Goal: Communication & Community: Answer question/provide support

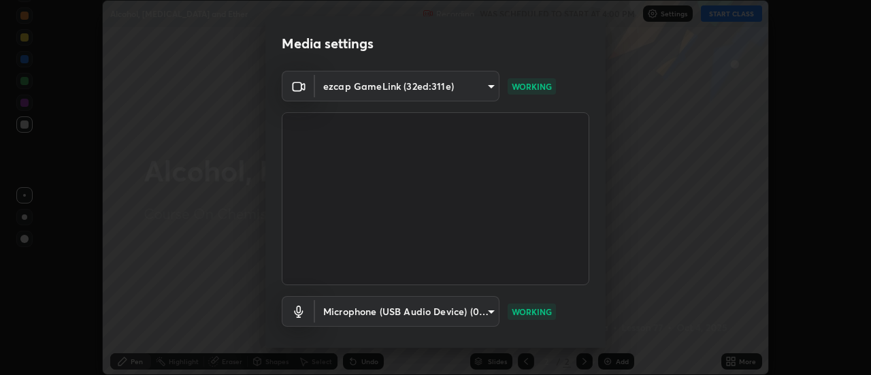
scroll to position [71, 0]
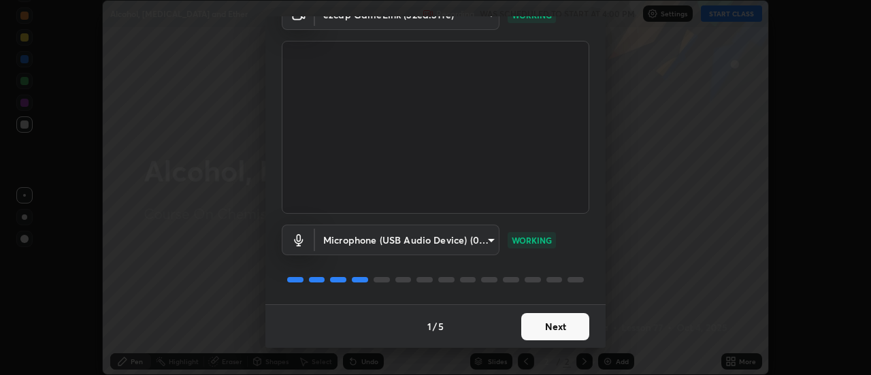
click at [531, 327] on button "Next" at bounding box center [555, 326] width 68 height 27
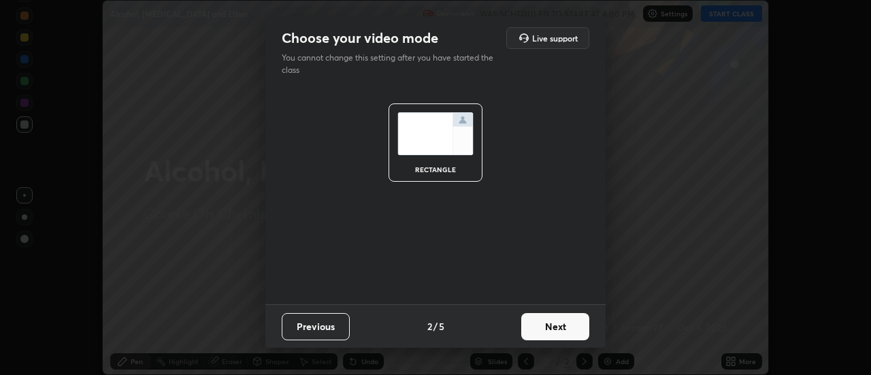
click at [531, 331] on button "Next" at bounding box center [555, 326] width 68 height 27
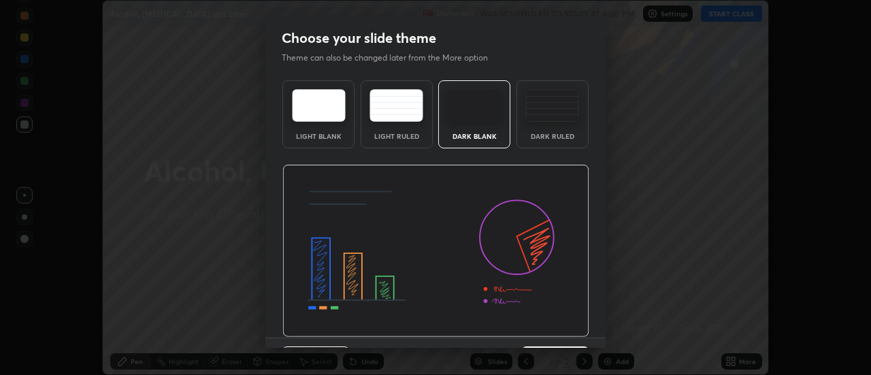
click at [535, 328] on img at bounding box center [435, 251] width 307 height 173
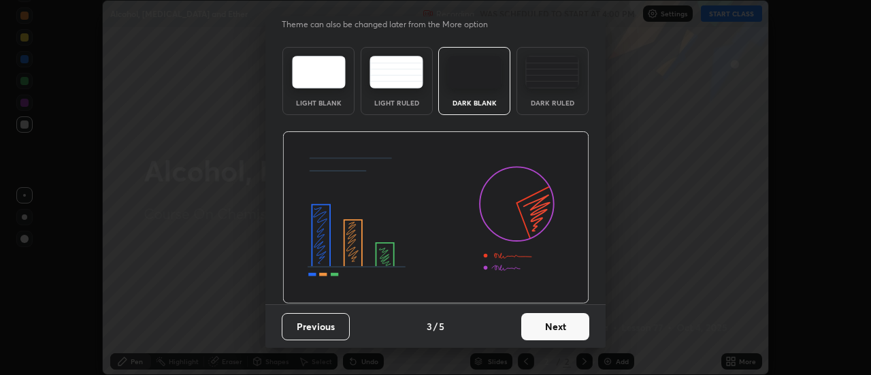
click at [533, 327] on button "Next" at bounding box center [555, 326] width 68 height 27
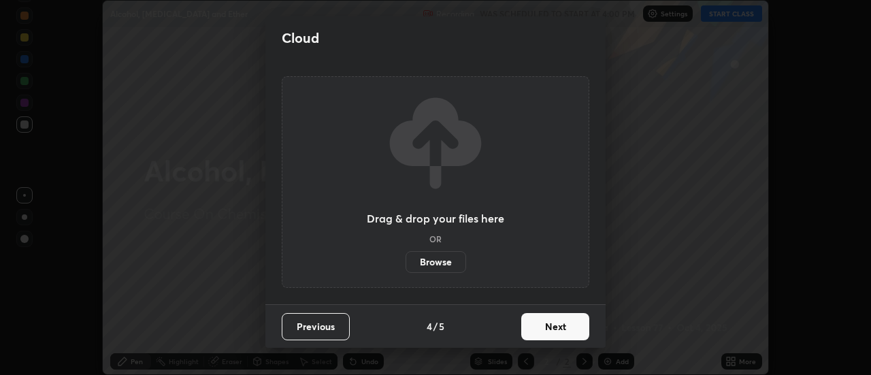
click at [533, 327] on button "Next" at bounding box center [555, 326] width 68 height 27
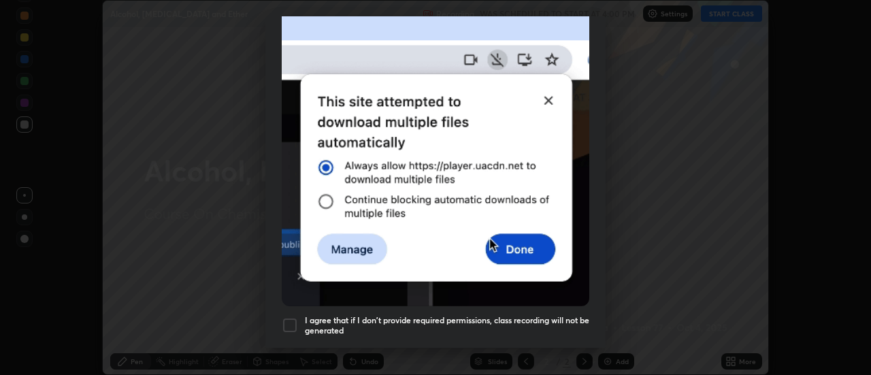
scroll to position [349, 0]
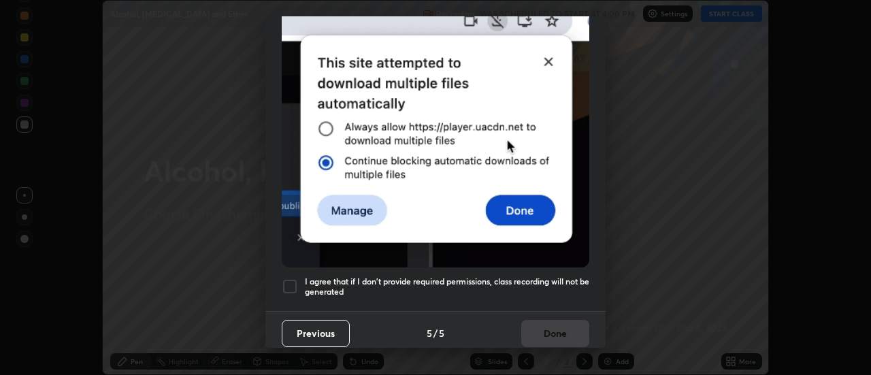
click at [293, 320] on button "Previous" at bounding box center [316, 333] width 68 height 27
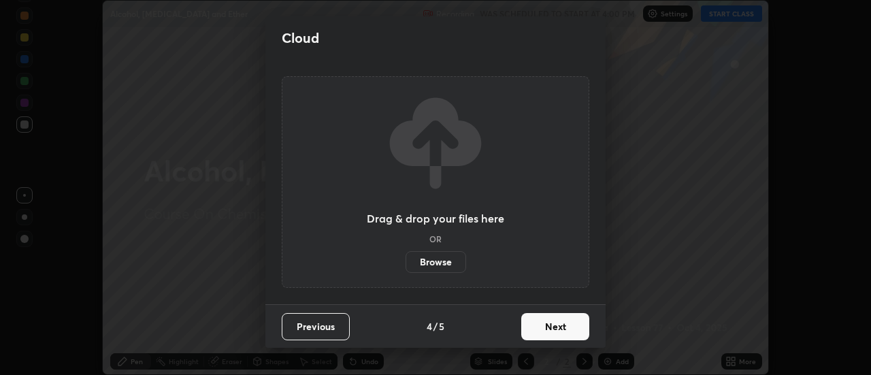
scroll to position [0, 0]
click at [314, 329] on button "Previous" at bounding box center [316, 326] width 68 height 27
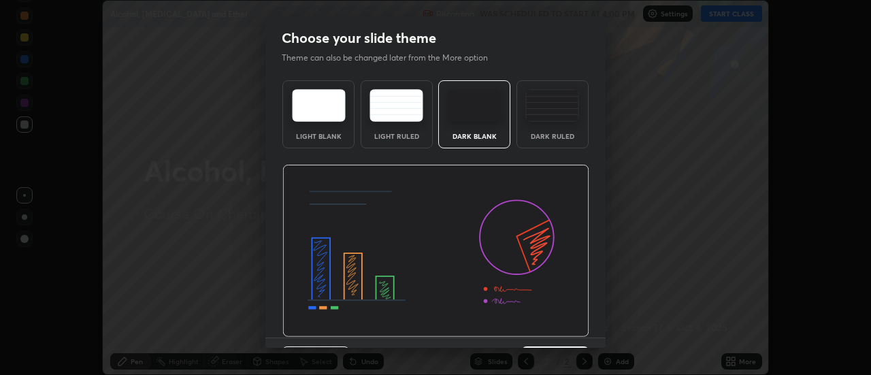
scroll to position [33, 0]
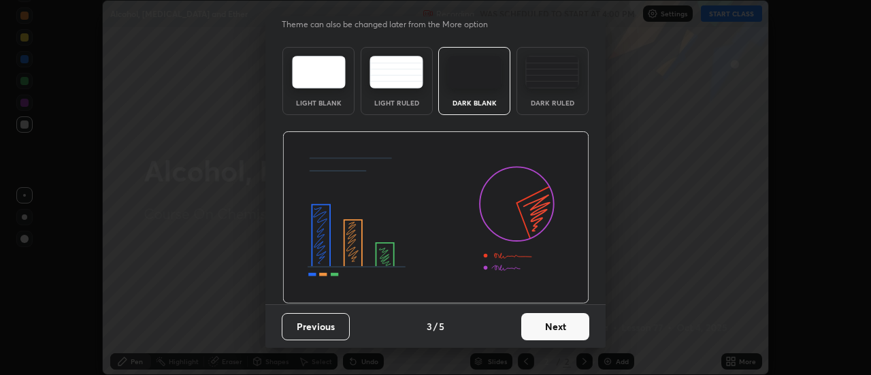
click at [538, 331] on button "Next" at bounding box center [555, 326] width 68 height 27
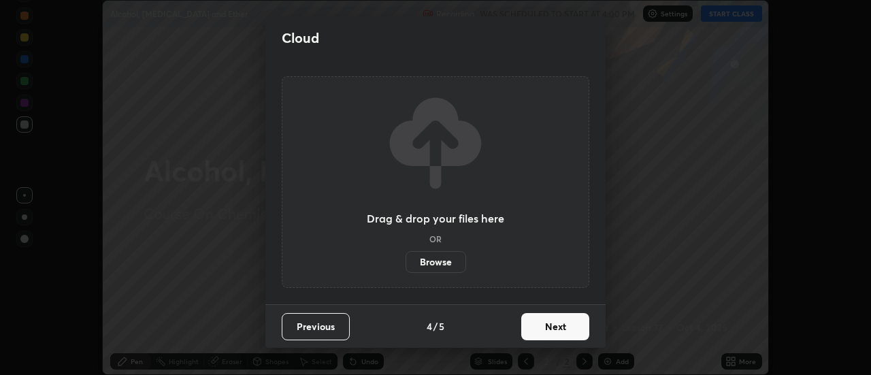
click at [538, 323] on button "Next" at bounding box center [555, 326] width 68 height 27
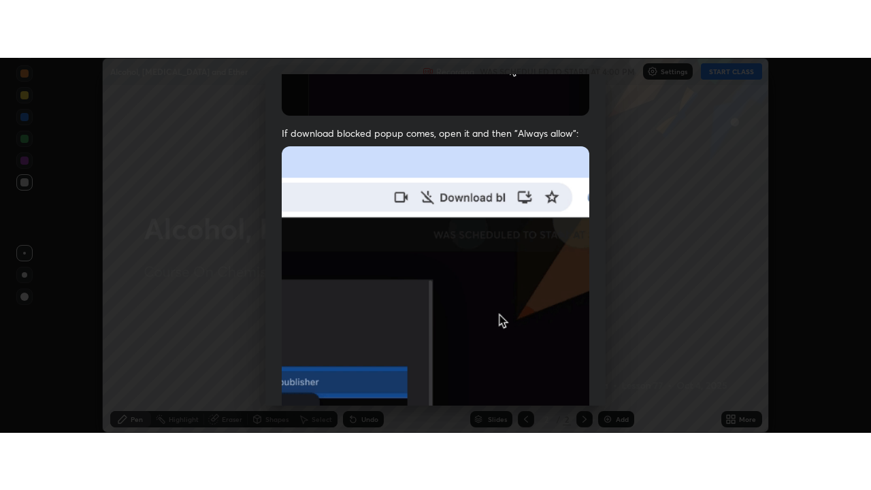
scroll to position [349, 0]
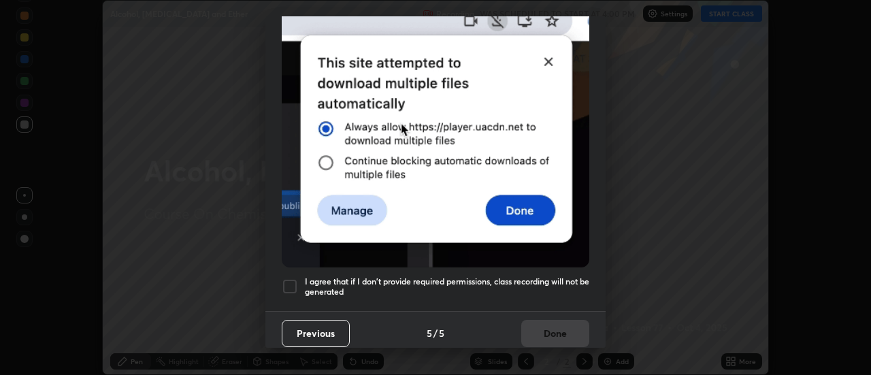
click at [289, 281] on div at bounding box center [290, 286] width 16 height 16
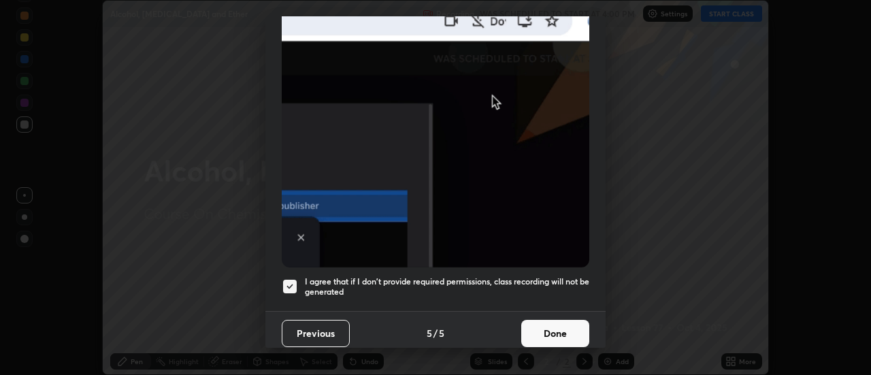
click at [538, 325] on button "Done" at bounding box center [555, 333] width 68 height 27
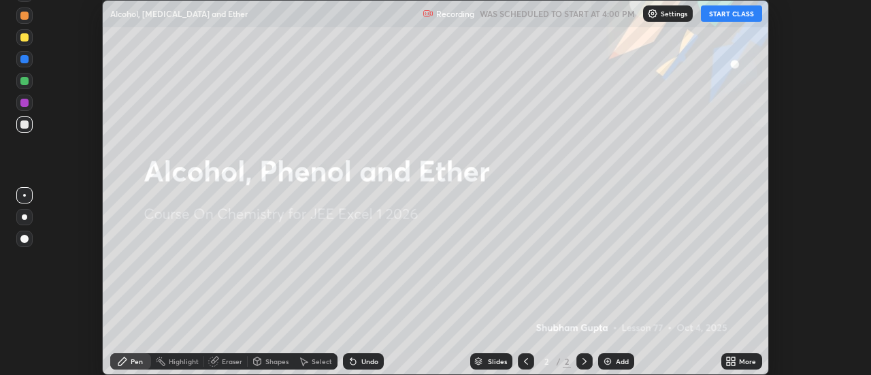
click at [739, 13] on button "START CLASS" at bounding box center [731, 13] width 61 height 16
click at [606, 363] on img at bounding box center [607, 361] width 11 height 11
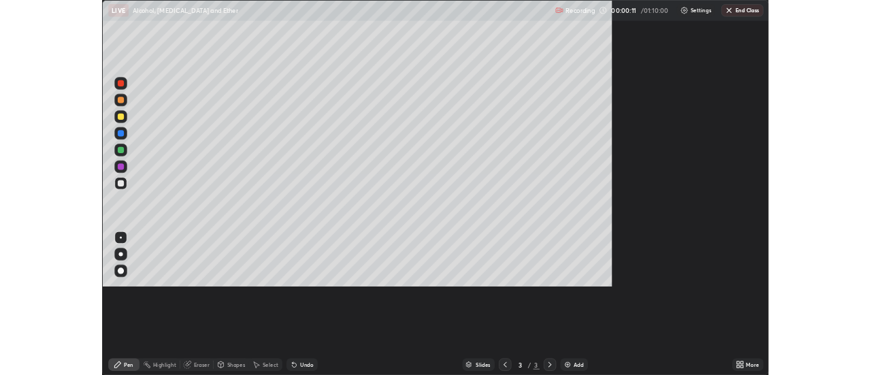
scroll to position [490, 871]
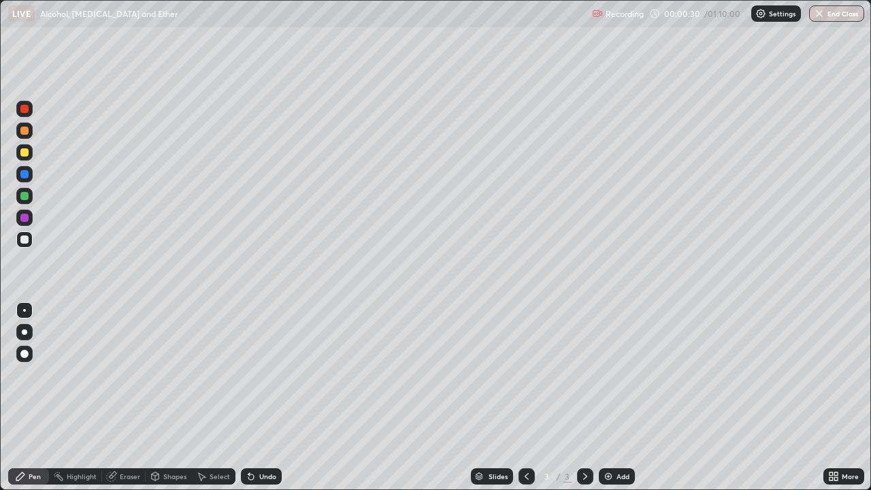
click at [24, 332] on div at bounding box center [24, 331] width 5 height 5
click at [26, 242] on div at bounding box center [24, 239] width 8 height 8
click at [24, 239] on div at bounding box center [24, 239] width 8 height 8
click at [27, 159] on div at bounding box center [24, 152] width 16 height 16
click at [25, 240] on div at bounding box center [24, 239] width 8 height 8
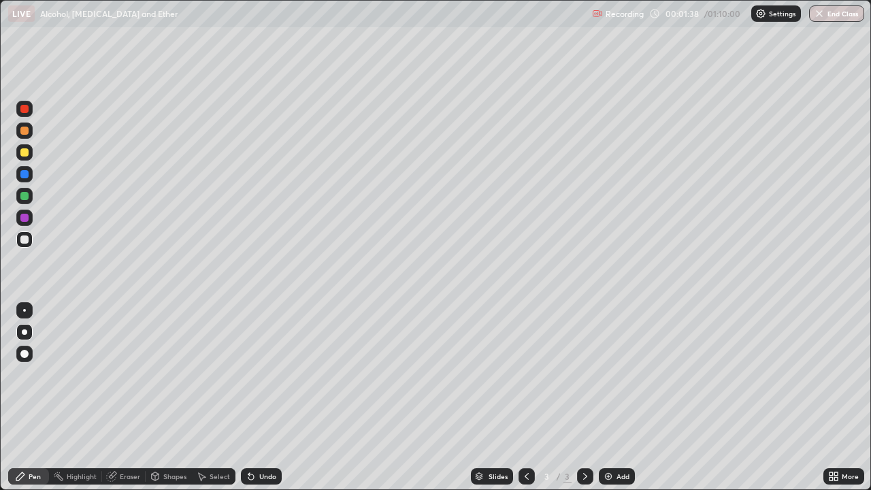
click at [249, 374] on icon at bounding box center [250, 476] width 5 height 5
click at [256, 374] on div "Undo" at bounding box center [261, 476] width 41 height 16
click at [259, 374] on div "Undo" at bounding box center [267, 476] width 17 height 7
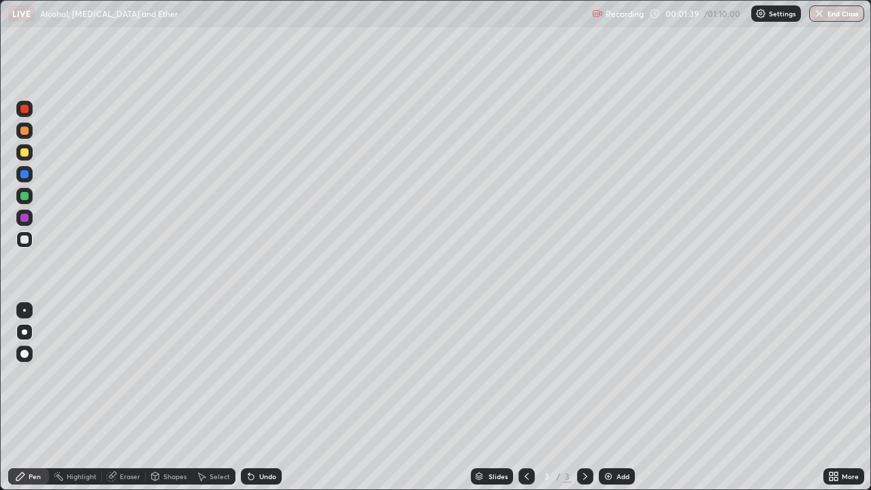
click at [259, 374] on div "Undo" at bounding box center [267, 476] width 17 height 7
click at [28, 155] on div at bounding box center [24, 152] width 16 height 16
click at [27, 245] on div at bounding box center [24, 239] width 16 height 16
click at [24, 197] on div at bounding box center [24, 196] width 8 height 8
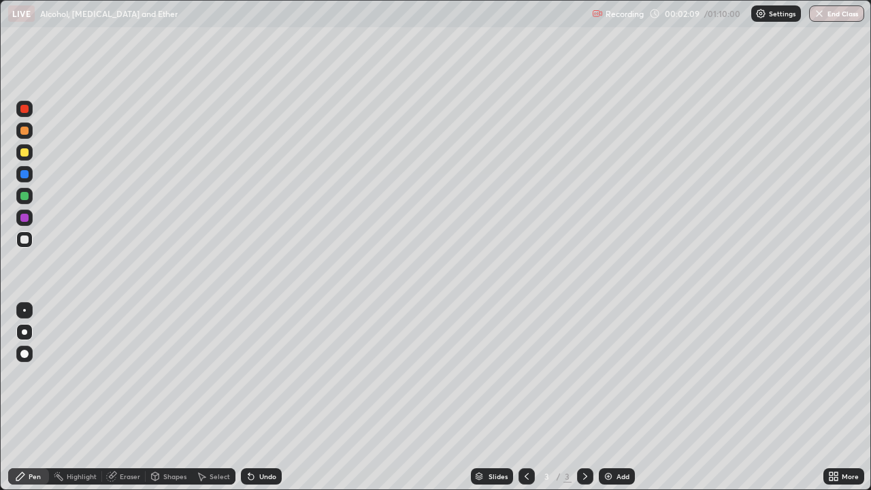
click at [24, 196] on div at bounding box center [24, 196] width 8 height 8
click at [22, 239] on div at bounding box center [24, 239] width 8 height 8
click at [28, 154] on div at bounding box center [24, 152] width 8 height 8
click at [27, 237] on div at bounding box center [24, 239] width 8 height 8
click at [265, 374] on div "Undo" at bounding box center [267, 476] width 17 height 7
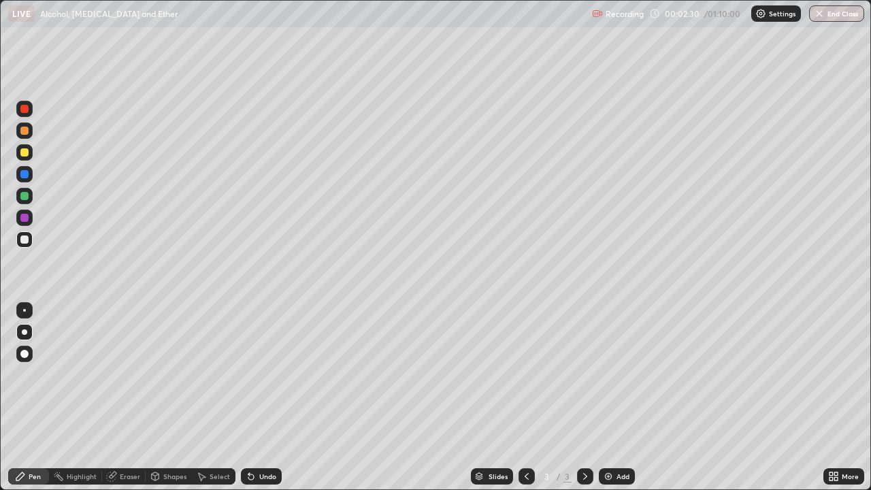
click at [261, 374] on div "Undo" at bounding box center [267, 476] width 17 height 7
click at [24, 196] on div at bounding box center [24, 196] width 8 height 8
click at [24, 220] on div at bounding box center [24, 218] width 8 height 8
click at [23, 246] on div at bounding box center [24, 239] width 16 height 16
click at [22, 201] on div at bounding box center [24, 196] width 16 height 16
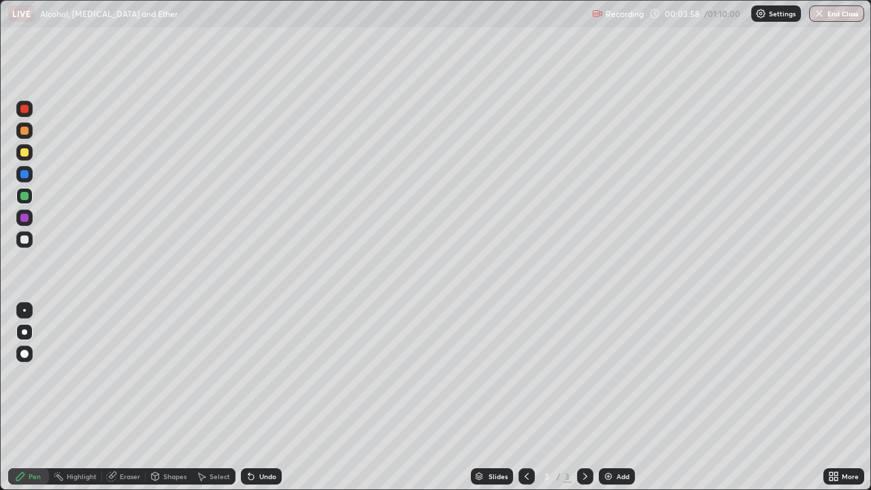
click at [259, 374] on div "Undo" at bounding box center [261, 476] width 41 height 16
click at [257, 374] on div "Undo" at bounding box center [261, 476] width 41 height 16
click at [256, 374] on div "Undo" at bounding box center [261, 476] width 41 height 16
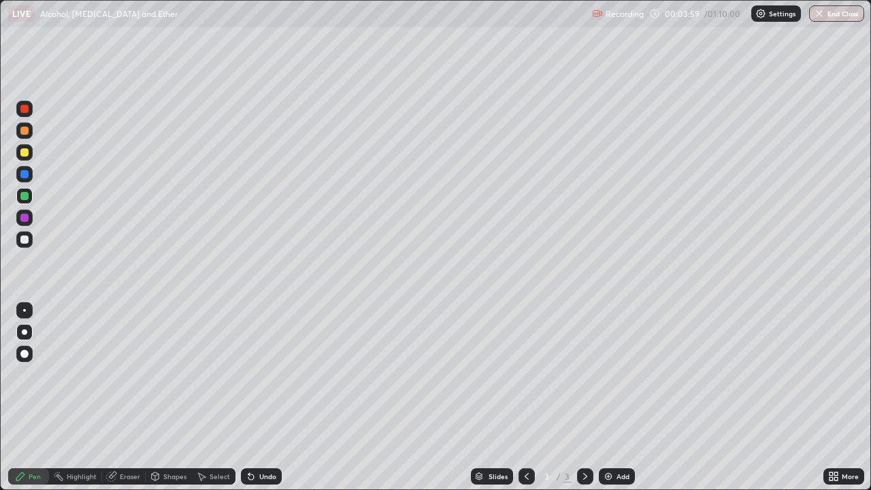
click at [256, 374] on div "Undo" at bounding box center [261, 476] width 41 height 16
click at [259, 374] on div "Undo" at bounding box center [261, 476] width 41 height 16
click at [267, 374] on div "Undo" at bounding box center [261, 476] width 41 height 16
click at [27, 154] on div at bounding box center [24, 152] width 8 height 8
click at [24, 195] on div at bounding box center [24, 196] width 8 height 8
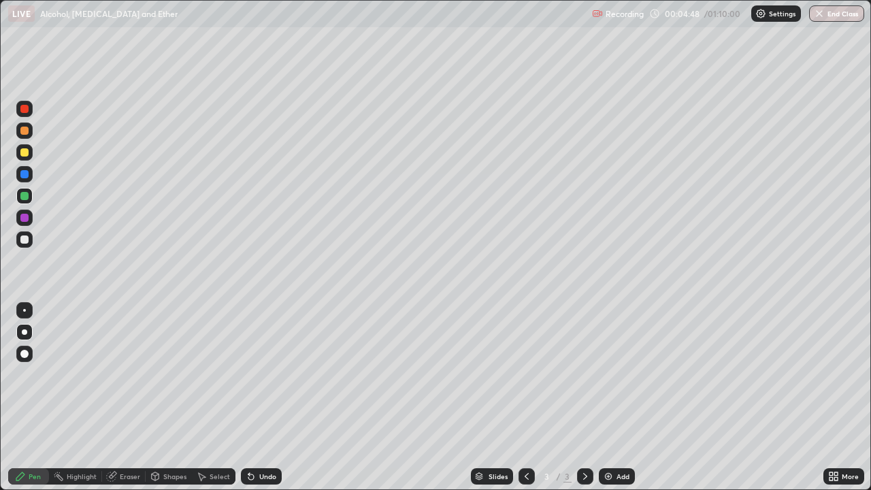
click at [31, 133] on div at bounding box center [24, 130] width 16 height 16
click at [27, 132] on div at bounding box center [24, 131] width 8 height 8
click at [612, 374] on img at bounding box center [608, 476] width 11 height 11
click at [24, 240] on div at bounding box center [24, 239] width 8 height 8
click at [261, 374] on div "Undo" at bounding box center [267, 476] width 17 height 7
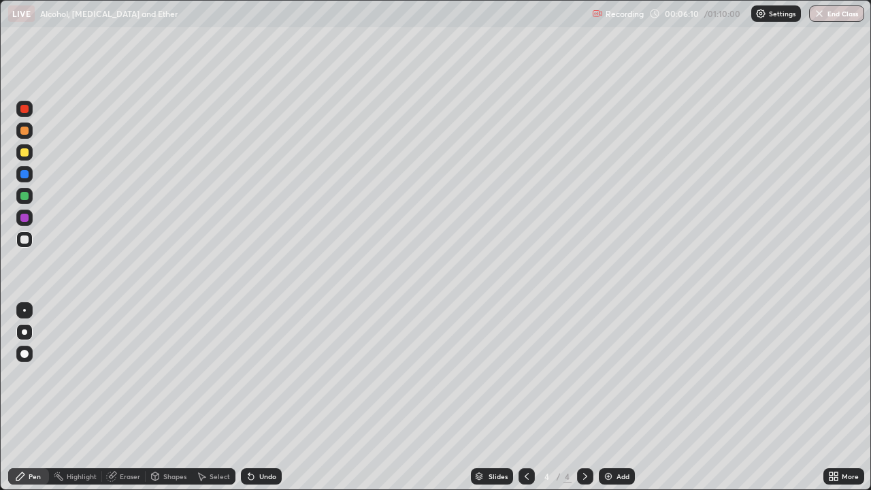
click at [27, 156] on div at bounding box center [24, 152] width 8 height 8
click at [27, 236] on div at bounding box center [24, 239] width 8 height 8
click at [27, 239] on div at bounding box center [24, 239] width 8 height 8
click at [29, 152] on div at bounding box center [24, 152] width 16 height 16
click at [24, 237] on div at bounding box center [24, 239] width 8 height 8
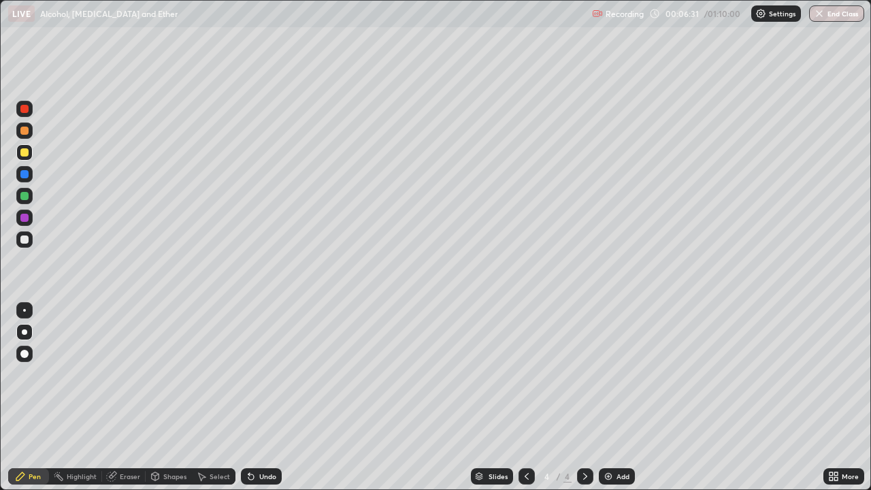
click at [25, 240] on div at bounding box center [24, 239] width 8 height 8
click at [24, 195] on div at bounding box center [24, 196] width 8 height 8
click at [24, 153] on div at bounding box center [24, 152] width 8 height 8
click at [261, 374] on div "Undo" at bounding box center [267, 476] width 17 height 7
click at [256, 374] on div "Undo" at bounding box center [261, 476] width 41 height 16
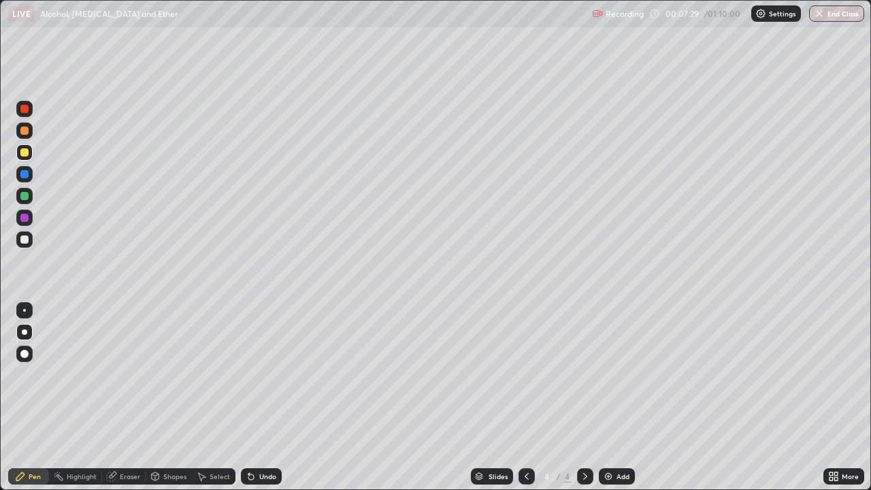
click at [24, 240] on div at bounding box center [24, 239] width 8 height 8
click at [525, 374] on icon at bounding box center [526, 476] width 11 height 11
click at [583, 374] on icon at bounding box center [585, 476] width 11 height 11
click at [610, 374] on img at bounding box center [608, 476] width 11 height 11
click at [25, 247] on div at bounding box center [24, 239] width 16 height 16
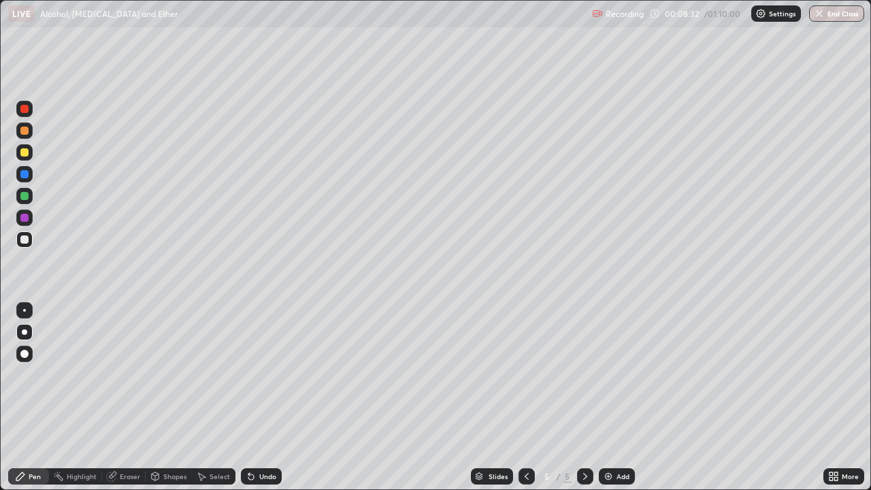
click at [25, 247] on div at bounding box center [24, 239] width 16 height 16
click at [25, 152] on div at bounding box center [24, 152] width 8 height 8
click at [27, 154] on div at bounding box center [24, 152] width 8 height 8
click at [268, 374] on div "Undo" at bounding box center [267, 476] width 17 height 7
click at [23, 245] on div at bounding box center [24, 239] width 16 height 16
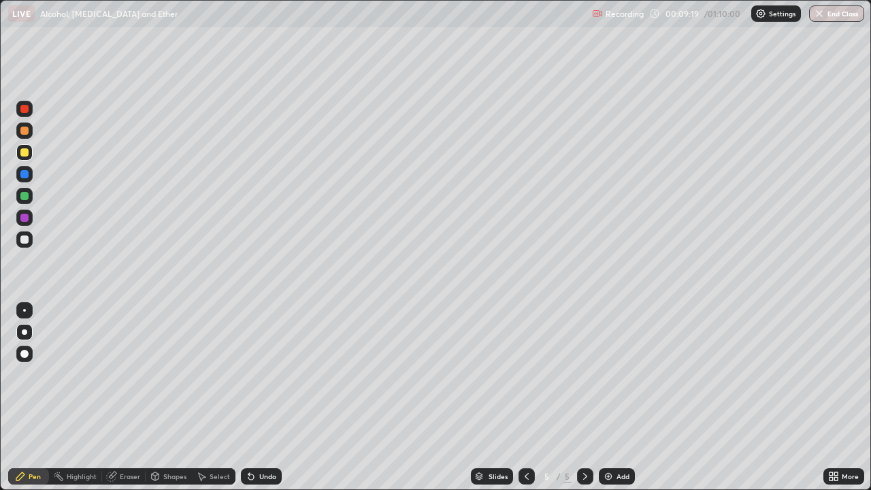
click at [23, 245] on div at bounding box center [24, 239] width 16 height 16
click at [24, 153] on div at bounding box center [24, 152] width 8 height 8
click at [24, 197] on div at bounding box center [24, 196] width 8 height 8
click at [260, 374] on div "Undo" at bounding box center [267, 476] width 17 height 7
click at [263, 374] on div "Undo" at bounding box center [261, 476] width 41 height 16
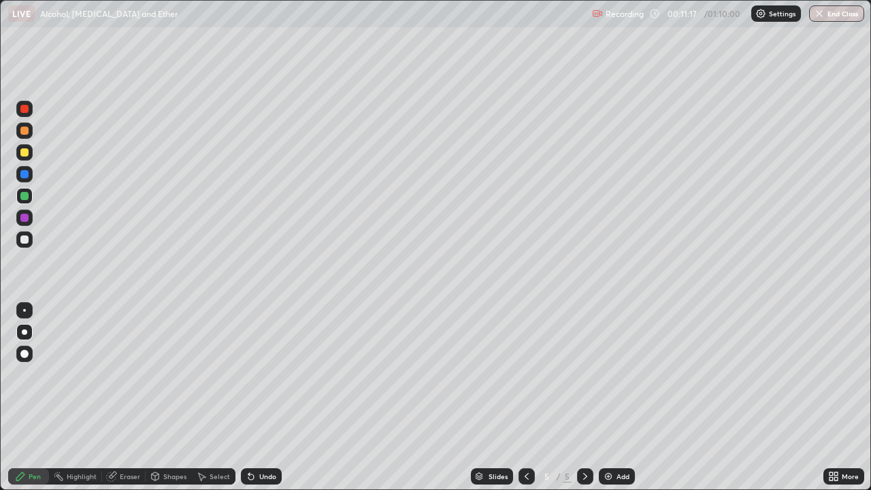
click at [263, 374] on div "Undo" at bounding box center [261, 476] width 41 height 16
click at [260, 374] on div "Undo" at bounding box center [261, 476] width 41 height 16
click at [262, 374] on div "Undo" at bounding box center [261, 476] width 41 height 16
click at [21, 219] on div at bounding box center [24, 218] width 8 height 8
click at [30, 237] on div at bounding box center [24, 239] width 16 height 16
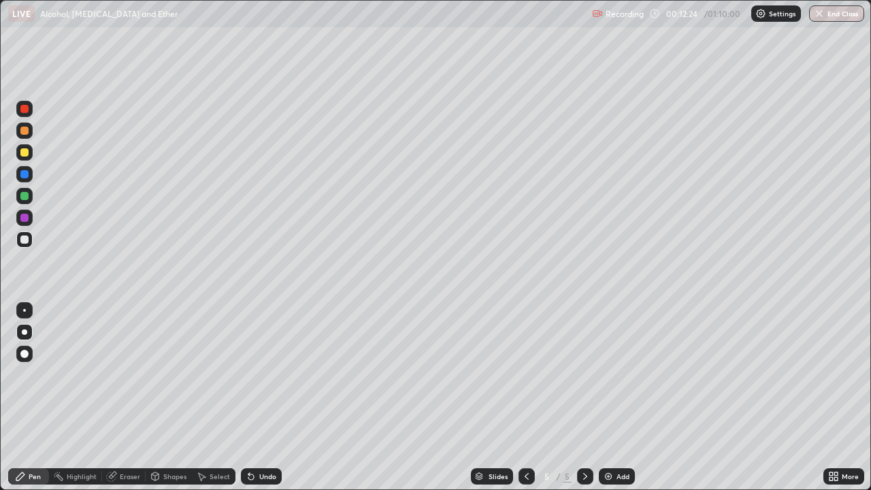
click at [25, 201] on div at bounding box center [24, 196] width 16 height 16
click at [24, 133] on div at bounding box center [24, 131] width 8 height 8
click at [519, 374] on div at bounding box center [527, 476] width 16 height 16
click at [523, 374] on div at bounding box center [527, 476] width 16 height 16
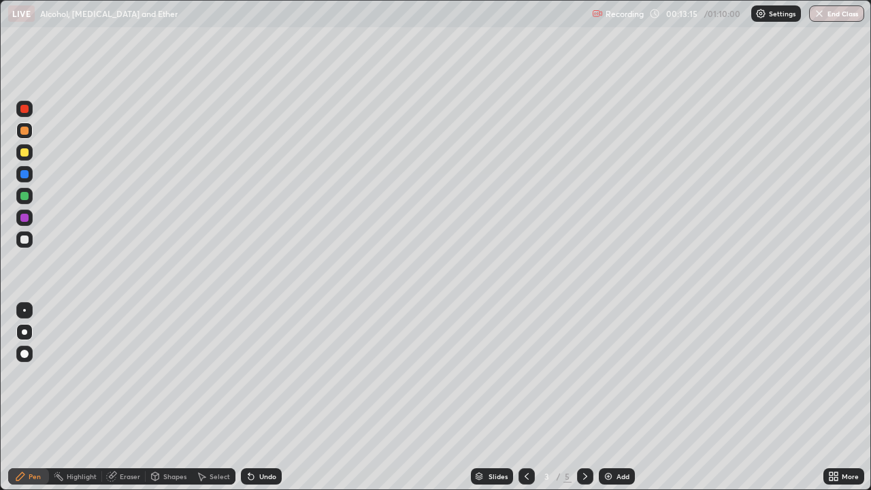
click at [585, 374] on div at bounding box center [585, 476] width 16 height 16
click at [582, 374] on icon at bounding box center [585, 476] width 11 height 11
click at [525, 374] on icon at bounding box center [526, 476] width 11 height 11
click at [582, 374] on icon at bounding box center [585, 476] width 11 height 11
click at [525, 374] on icon at bounding box center [527, 476] width 4 height 7
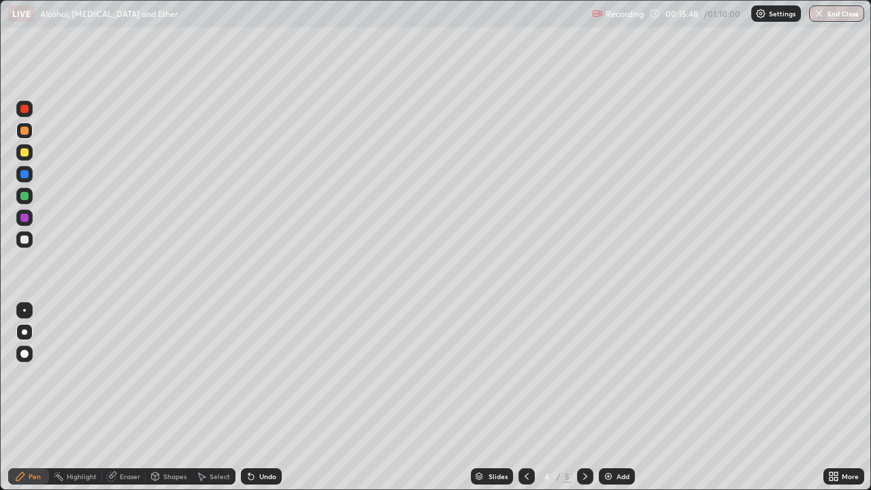
click at [525, 374] on icon at bounding box center [526, 476] width 11 height 11
click at [582, 374] on icon at bounding box center [585, 476] width 11 height 11
click at [579, 374] on div at bounding box center [585, 476] width 16 height 16
click at [24, 197] on div at bounding box center [24, 196] width 8 height 8
click at [22, 243] on div at bounding box center [24, 239] width 8 height 8
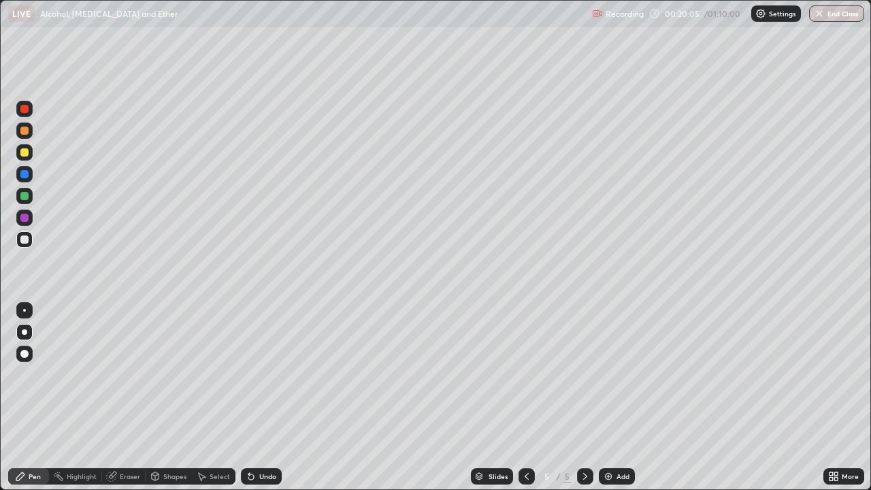
click at [608, 374] on img at bounding box center [608, 476] width 11 height 11
click at [24, 240] on div at bounding box center [24, 239] width 8 height 8
click at [22, 241] on div at bounding box center [24, 239] width 8 height 8
click at [259, 374] on div "Undo" at bounding box center [267, 476] width 17 height 7
click at [30, 157] on div at bounding box center [24, 152] width 16 height 16
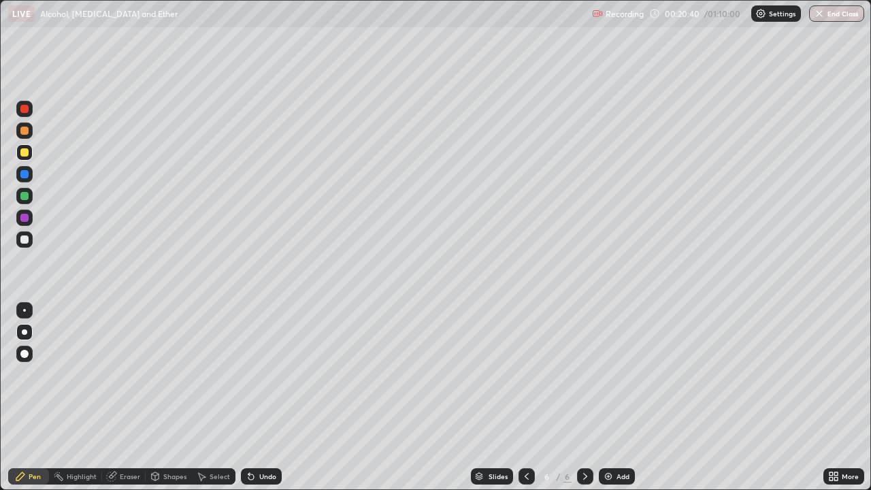
click at [26, 238] on div at bounding box center [24, 239] width 8 height 8
click at [20, 136] on div at bounding box center [24, 130] width 16 height 16
click at [113, 374] on icon at bounding box center [111, 476] width 11 height 11
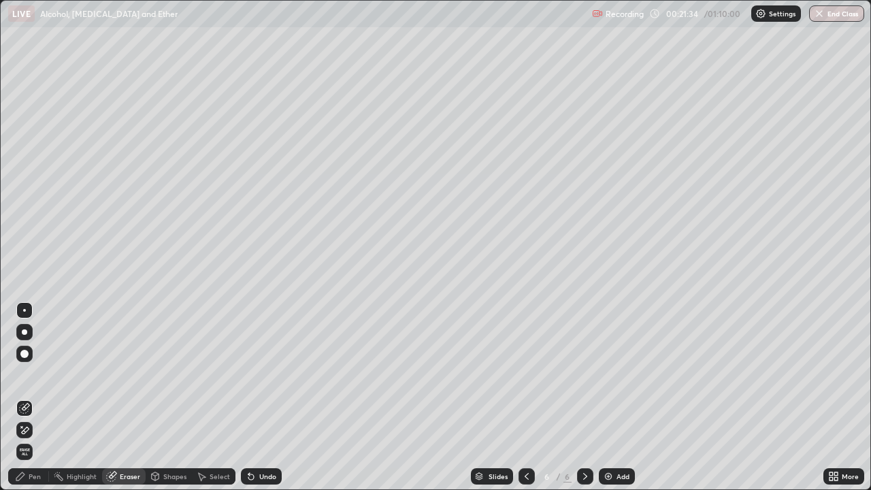
click at [27, 374] on div "Pen" at bounding box center [28, 476] width 41 height 16
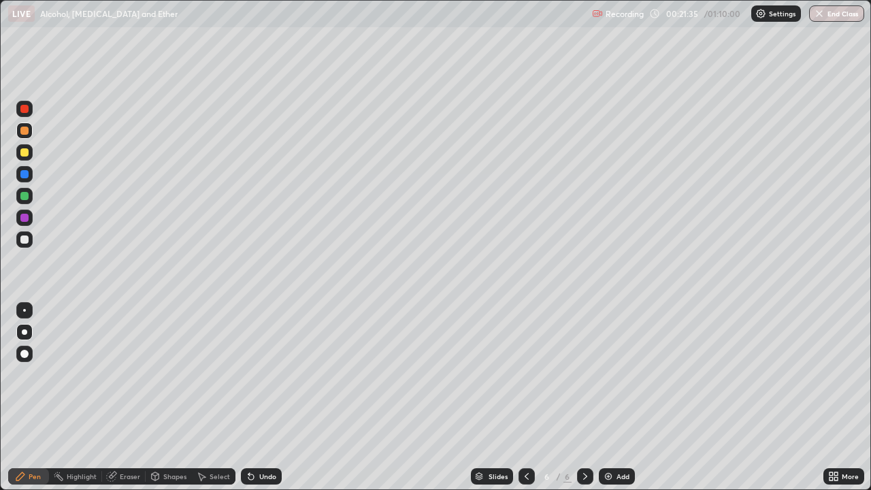
click at [24, 243] on div at bounding box center [24, 239] width 8 height 8
click at [24, 240] on div at bounding box center [24, 239] width 8 height 8
click at [263, 374] on div "Undo" at bounding box center [261, 476] width 41 height 16
click at [29, 197] on div at bounding box center [24, 196] width 16 height 16
click at [24, 197] on div at bounding box center [24, 196] width 8 height 8
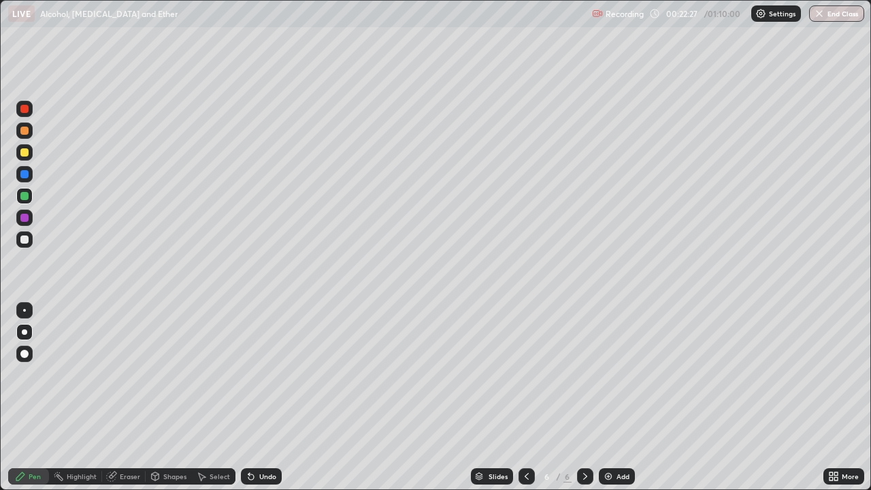
click at [24, 173] on div at bounding box center [24, 174] width 8 height 8
click at [24, 239] on div at bounding box center [24, 239] width 8 height 8
click at [24, 154] on div at bounding box center [24, 152] width 8 height 8
click at [24, 238] on div at bounding box center [24, 239] width 8 height 8
click at [21, 154] on div at bounding box center [24, 152] width 8 height 8
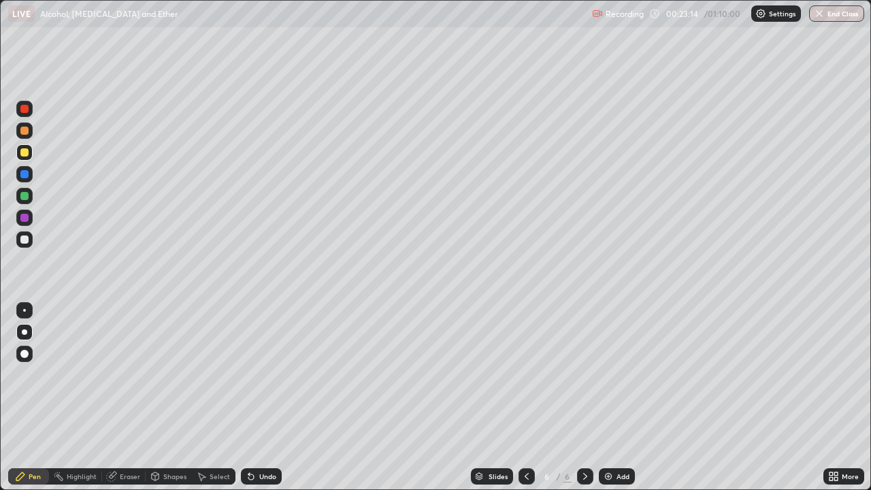
click at [24, 240] on div at bounding box center [24, 239] width 8 height 8
click at [25, 154] on div at bounding box center [24, 152] width 8 height 8
click at [24, 240] on div at bounding box center [24, 239] width 8 height 8
click at [26, 198] on div at bounding box center [24, 196] width 8 height 8
click at [27, 243] on div at bounding box center [24, 239] width 8 height 8
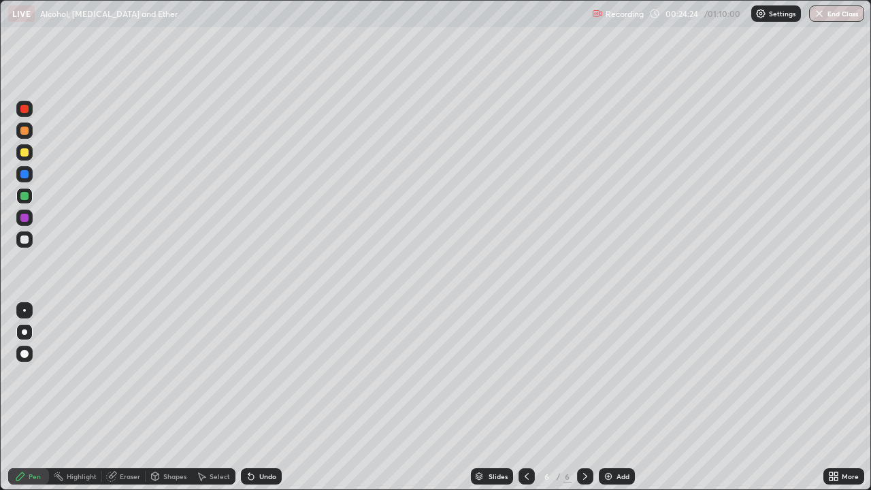
click at [27, 239] on div at bounding box center [24, 239] width 8 height 8
click at [21, 158] on div at bounding box center [24, 152] width 16 height 16
click at [27, 241] on div at bounding box center [24, 239] width 8 height 8
click at [23, 217] on div at bounding box center [24, 218] width 8 height 8
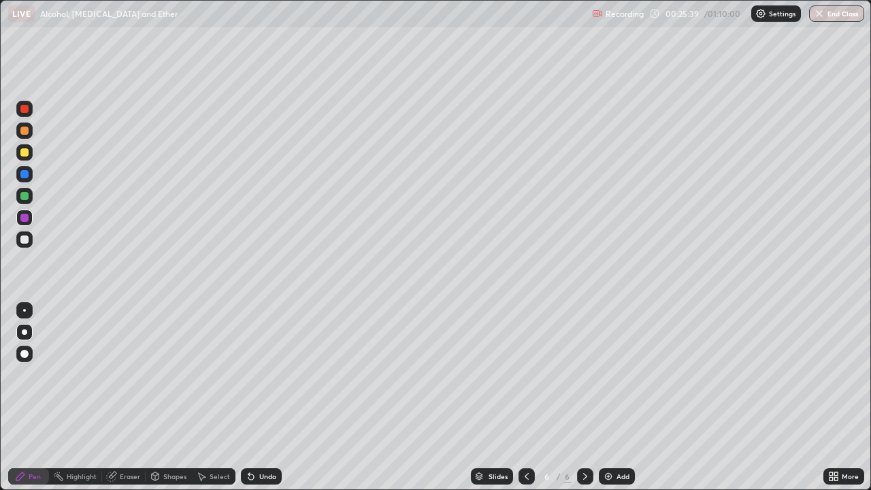
click at [25, 109] on div at bounding box center [24, 109] width 8 height 8
click at [24, 201] on div at bounding box center [24, 196] width 16 height 16
click at [460, 26] on div "LIVE Alcohol, [MEDICAL_DATA] and Ether" at bounding box center [297, 13] width 578 height 27
click at [24, 218] on div at bounding box center [24, 218] width 8 height 8
click at [28, 133] on div at bounding box center [24, 131] width 8 height 8
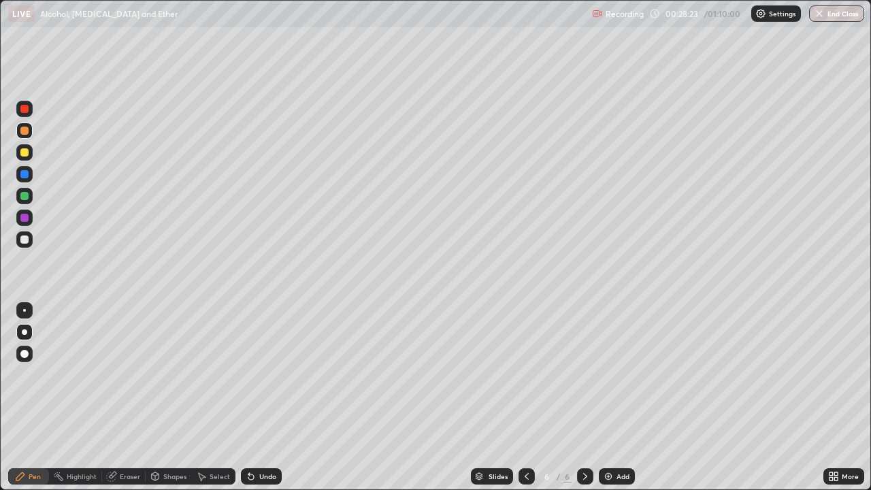
click at [22, 220] on div at bounding box center [24, 218] width 8 height 8
click at [22, 196] on div at bounding box center [24, 196] width 8 height 8
click at [606, 374] on img at bounding box center [608, 476] width 11 height 11
click at [28, 240] on div at bounding box center [24, 239] width 8 height 8
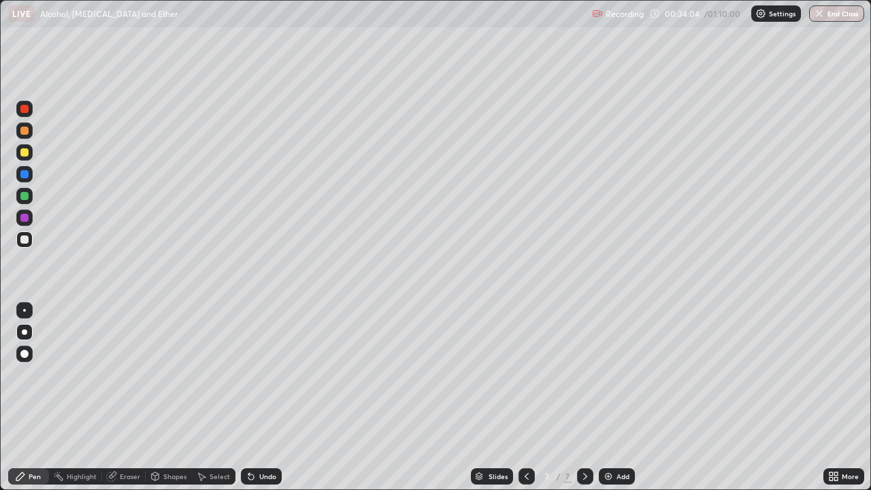
click at [267, 374] on div "Undo" at bounding box center [267, 476] width 17 height 7
click at [24, 153] on div at bounding box center [24, 152] width 8 height 8
click at [20, 241] on div at bounding box center [24, 239] width 8 height 8
click at [26, 199] on div at bounding box center [24, 196] width 8 height 8
click at [24, 137] on div at bounding box center [24, 130] width 16 height 16
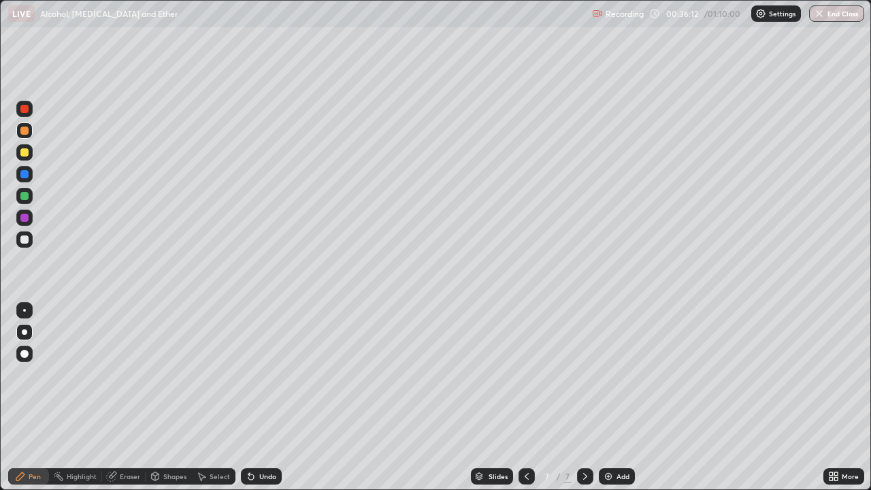
click at [30, 246] on div at bounding box center [24, 239] width 16 height 16
click at [24, 246] on div at bounding box center [24, 239] width 16 height 16
click at [27, 155] on div at bounding box center [24, 152] width 8 height 8
click at [263, 374] on div "Undo" at bounding box center [261, 476] width 41 height 16
click at [263, 374] on div "Undo" at bounding box center [267, 476] width 17 height 7
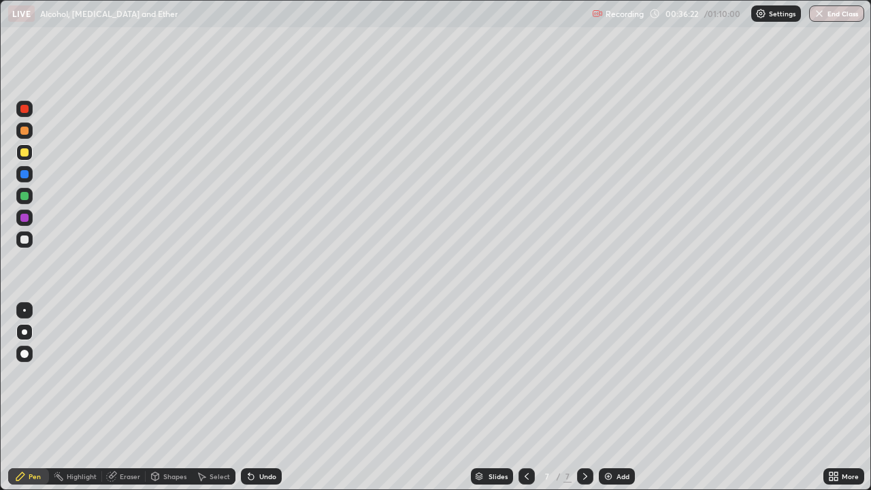
click at [259, 374] on div "Undo" at bounding box center [267, 476] width 17 height 7
click at [259, 374] on div "Undo" at bounding box center [261, 476] width 41 height 16
click at [255, 374] on div "Undo" at bounding box center [261, 476] width 41 height 16
click at [26, 131] on div at bounding box center [24, 131] width 8 height 8
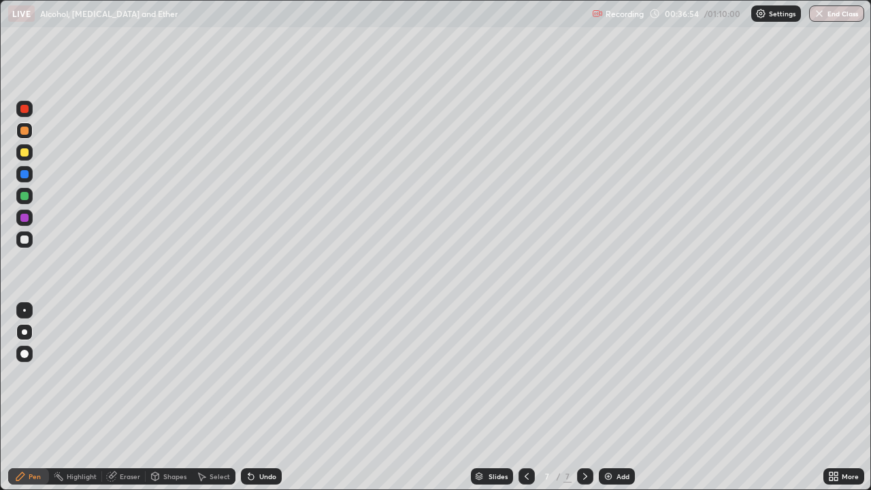
click at [527, 374] on icon at bounding box center [526, 476] width 11 height 11
click at [577, 374] on div at bounding box center [585, 476] width 16 height 16
click at [21, 243] on div at bounding box center [24, 239] width 8 height 8
click at [31, 195] on div at bounding box center [24, 196] width 16 height 16
click at [23, 196] on div at bounding box center [24, 196] width 8 height 8
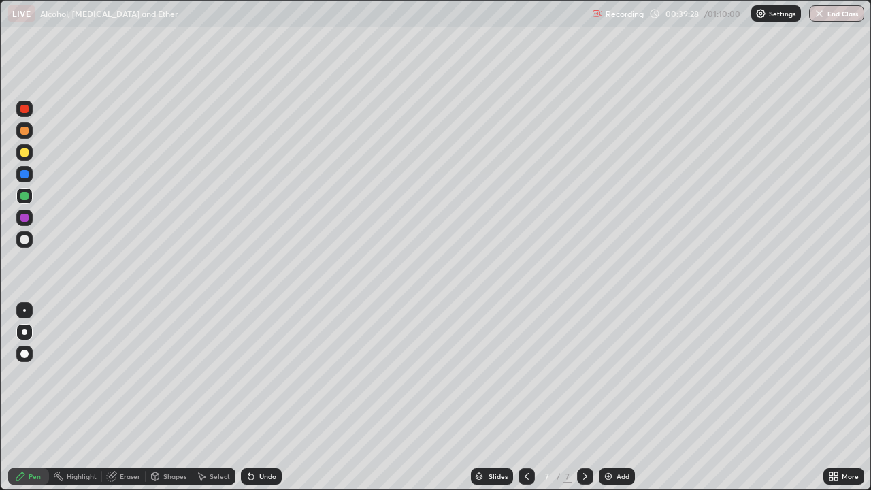
click at [25, 152] on div at bounding box center [24, 152] width 8 height 8
click at [30, 195] on div at bounding box center [24, 196] width 16 height 16
click at [27, 195] on div at bounding box center [24, 196] width 8 height 8
click at [26, 111] on div at bounding box center [24, 109] width 8 height 8
click at [261, 374] on div "Undo" at bounding box center [267, 476] width 17 height 7
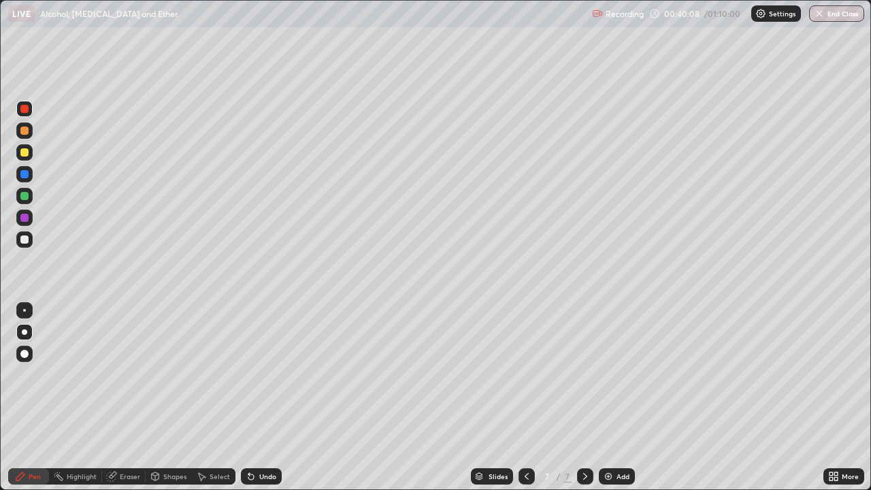
click at [26, 151] on div at bounding box center [24, 152] width 8 height 8
click at [29, 114] on div at bounding box center [24, 109] width 16 height 16
click at [606, 374] on img at bounding box center [608, 476] width 11 height 11
click at [32, 242] on div at bounding box center [24, 239] width 16 height 16
click at [20, 148] on div at bounding box center [24, 152] width 16 height 16
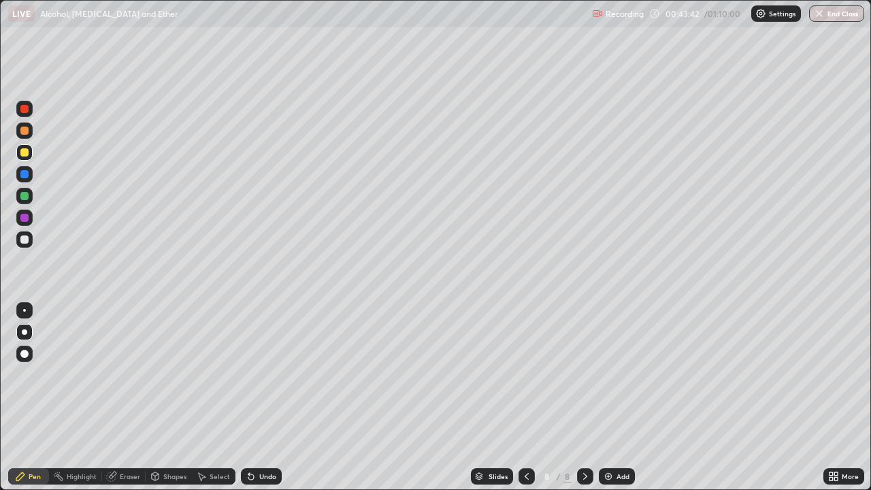
click at [121, 374] on div "Eraser" at bounding box center [130, 476] width 20 height 7
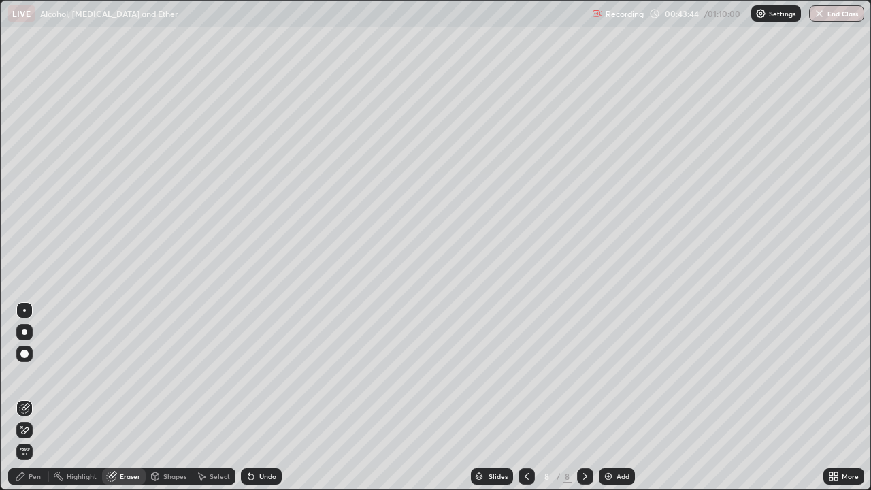
click at [36, 374] on div "Pen" at bounding box center [28, 476] width 41 height 16
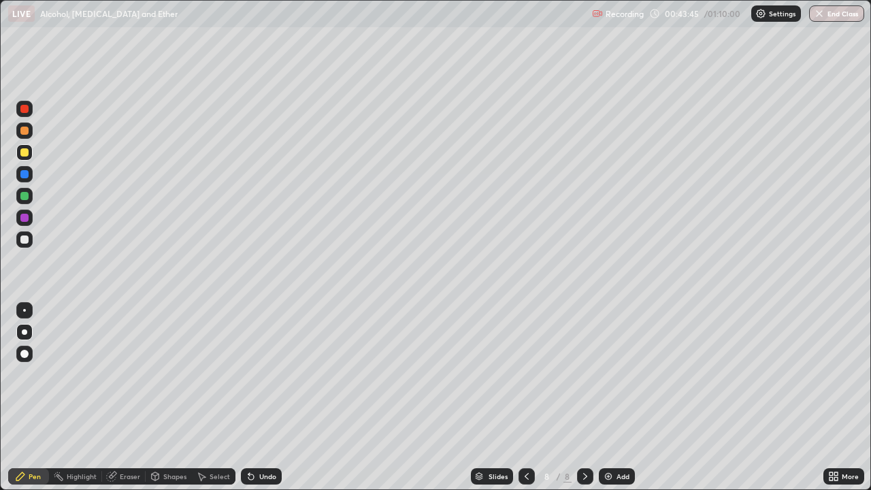
click at [27, 240] on div at bounding box center [24, 239] width 8 height 8
click at [117, 374] on div "Eraser" at bounding box center [124, 476] width 44 height 16
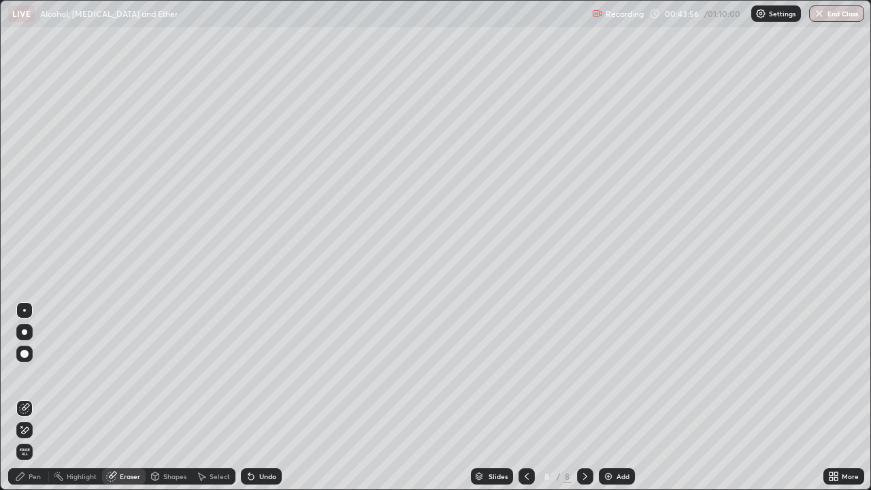
click at [248, 374] on icon at bounding box center [248, 473] width 1 height 1
click at [28, 374] on div "Pen" at bounding box center [28, 476] width 41 height 16
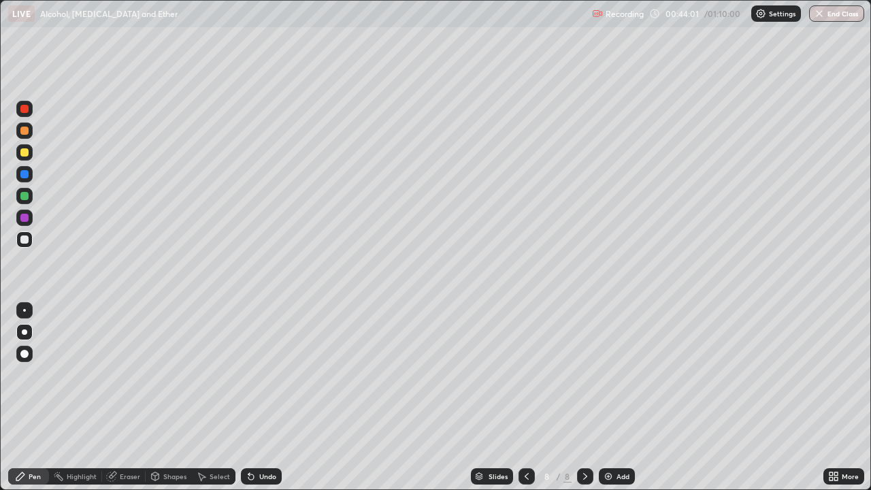
click at [24, 199] on div at bounding box center [24, 196] width 8 height 8
click at [27, 158] on div at bounding box center [24, 152] width 16 height 16
click at [25, 223] on div at bounding box center [24, 218] width 16 height 16
click at [27, 218] on div at bounding box center [24, 218] width 8 height 8
click at [24, 131] on div at bounding box center [24, 131] width 8 height 8
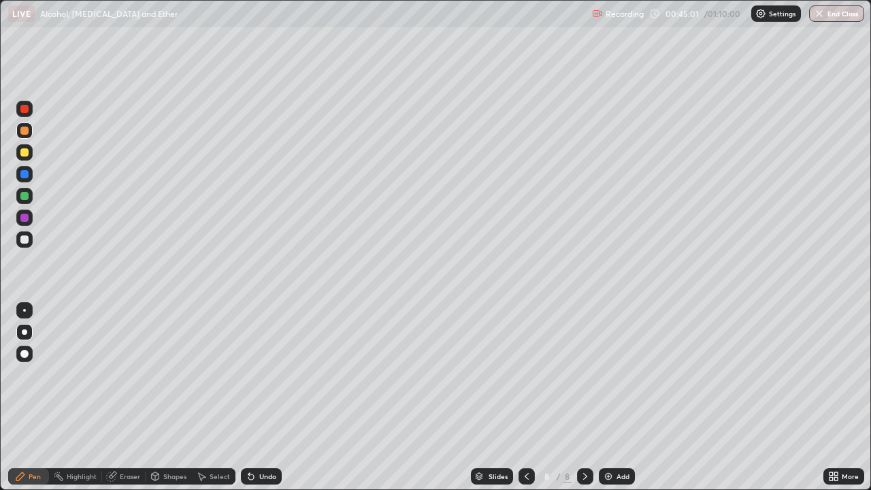
click at [24, 240] on div at bounding box center [24, 239] width 8 height 8
click at [265, 374] on div "Undo" at bounding box center [267, 476] width 17 height 7
click at [259, 374] on div "Undo" at bounding box center [267, 476] width 17 height 7
click at [27, 111] on div at bounding box center [24, 109] width 8 height 8
click at [25, 244] on div at bounding box center [24, 239] width 16 height 16
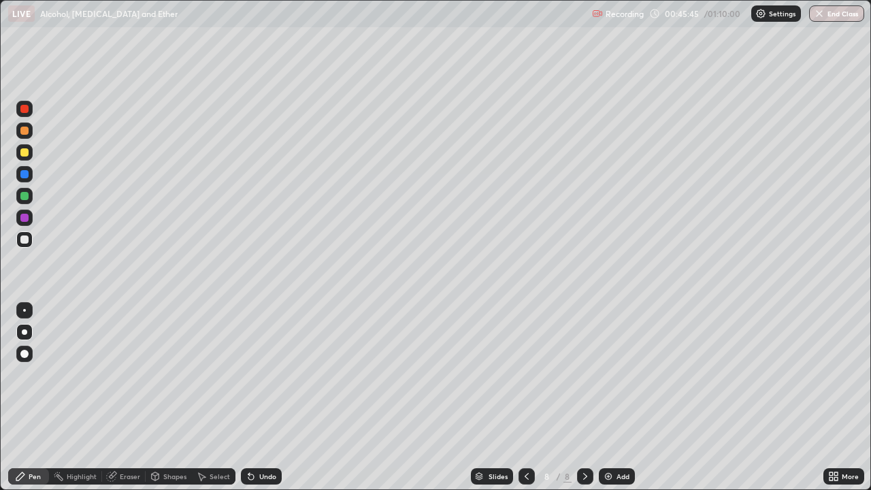
click at [23, 242] on div at bounding box center [24, 239] width 8 height 8
click at [261, 374] on div "Undo" at bounding box center [267, 476] width 17 height 7
click at [27, 198] on div at bounding box center [24, 196] width 8 height 8
click at [22, 195] on div at bounding box center [24, 196] width 8 height 8
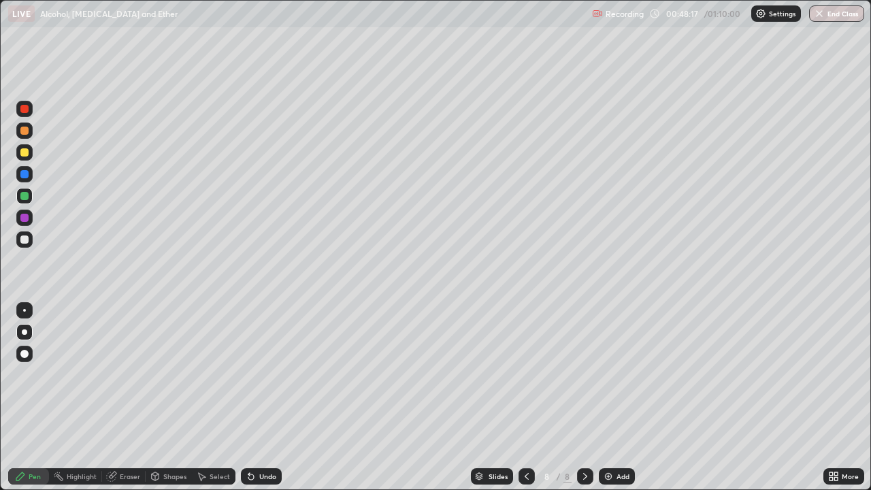
click at [23, 199] on div at bounding box center [24, 196] width 8 height 8
click at [24, 218] on div at bounding box center [24, 218] width 8 height 8
click at [20, 156] on div at bounding box center [24, 152] width 16 height 16
click at [26, 133] on div at bounding box center [24, 131] width 8 height 8
click at [605, 374] on img at bounding box center [608, 476] width 11 height 11
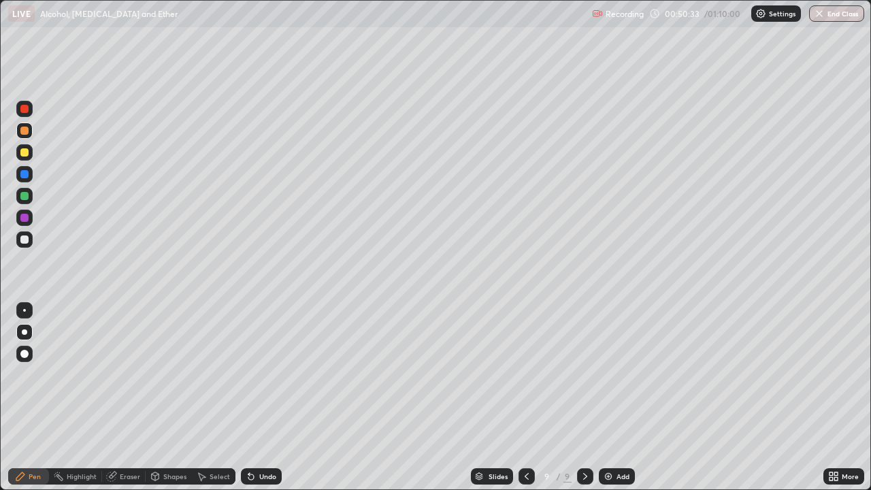
click at [27, 246] on div at bounding box center [24, 239] width 16 height 16
click at [262, 374] on div "Undo" at bounding box center [267, 476] width 17 height 7
click at [24, 202] on div at bounding box center [24, 196] width 16 height 16
click at [20, 155] on div at bounding box center [24, 152] width 8 height 8
click at [27, 240] on div at bounding box center [24, 239] width 8 height 8
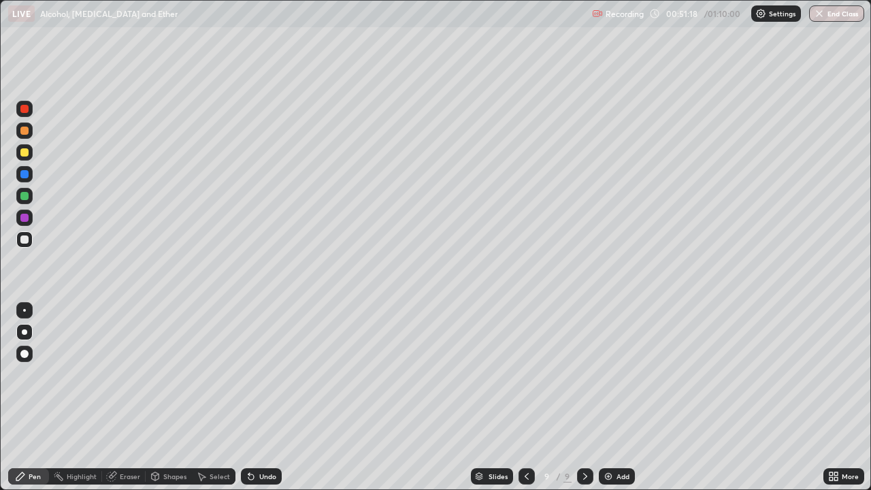
click at [27, 240] on div at bounding box center [24, 239] width 8 height 8
click at [264, 374] on div "Undo" at bounding box center [267, 476] width 17 height 7
click at [25, 109] on div at bounding box center [24, 109] width 8 height 8
click at [26, 243] on div at bounding box center [24, 239] width 8 height 8
click at [265, 374] on div "Undo" at bounding box center [267, 476] width 17 height 7
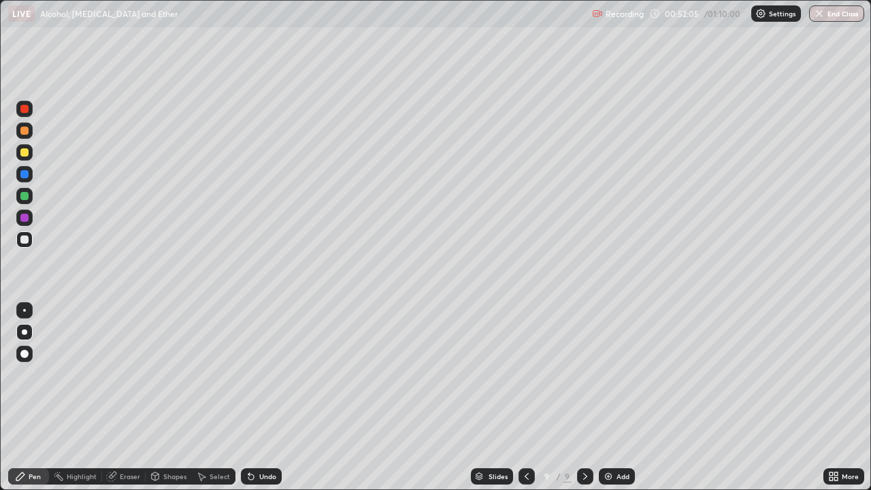
click at [267, 374] on div "Undo" at bounding box center [267, 476] width 17 height 7
click at [832, 14] on button "End Class" at bounding box center [836, 13] width 55 height 16
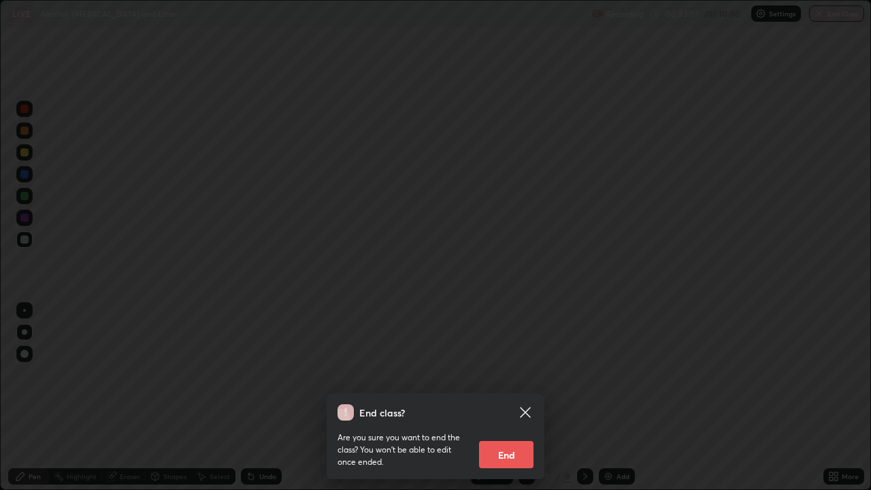
click at [512, 374] on button "End" at bounding box center [506, 454] width 54 height 27
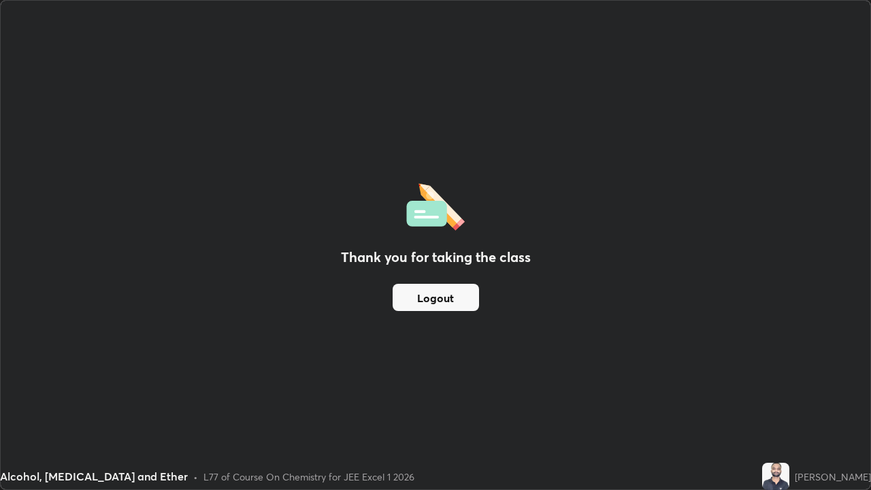
click at [454, 295] on button "Logout" at bounding box center [436, 297] width 86 height 27
click at [451, 296] on button "Logout" at bounding box center [436, 297] width 86 height 27
click at [453, 298] on button "Logout" at bounding box center [436, 297] width 86 height 27
click at [453, 295] on button "Logout" at bounding box center [436, 297] width 86 height 27
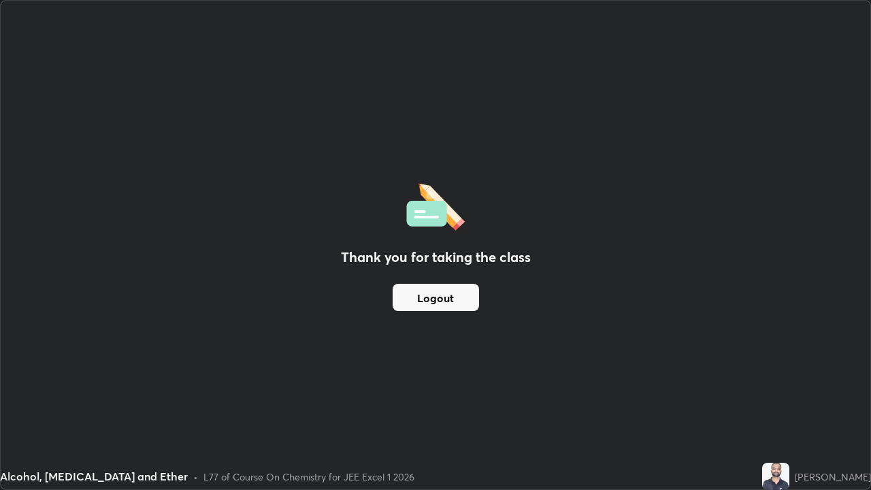
click at [453, 295] on button "Logout" at bounding box center [436, 297] width 86 height 27
click at [453, 299] on button "Logout" at bounding box center [436, 297] width 86 height 27
click at [450, 299] on button "Logout" at bounding box center [436, 297] width 86 height 27
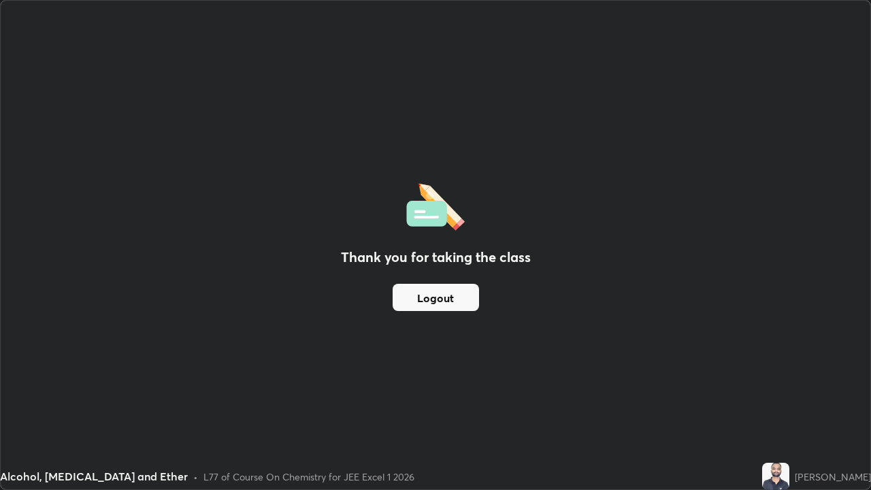
click at [449, 296] on button "Logout" at bounding box center [436, 297] width 86 height 27
click at [446, 296] on button "Logout" at bounding box center [436, 297] width 86 height 27
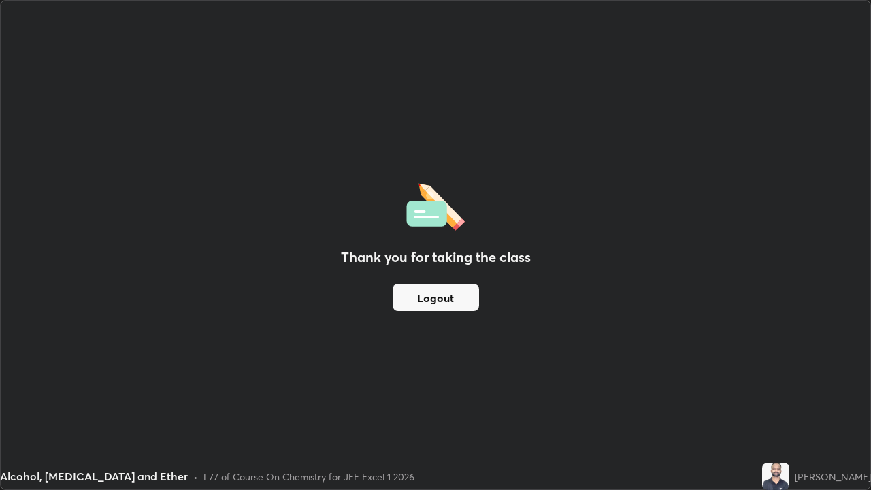
click at [442, 297] on button "Logout" at bounding box center [436, 297] width 86 height 27
click at [448, 299] on button "Logout" at bounding box center [436, 297] width 86 height 27
click at [446, 301] on button "Logout" at bounding box center [436, 297] width 86 height 27
click at [443, 300] on button "Logout" at bounding box center [436, 297] width 86 height 27
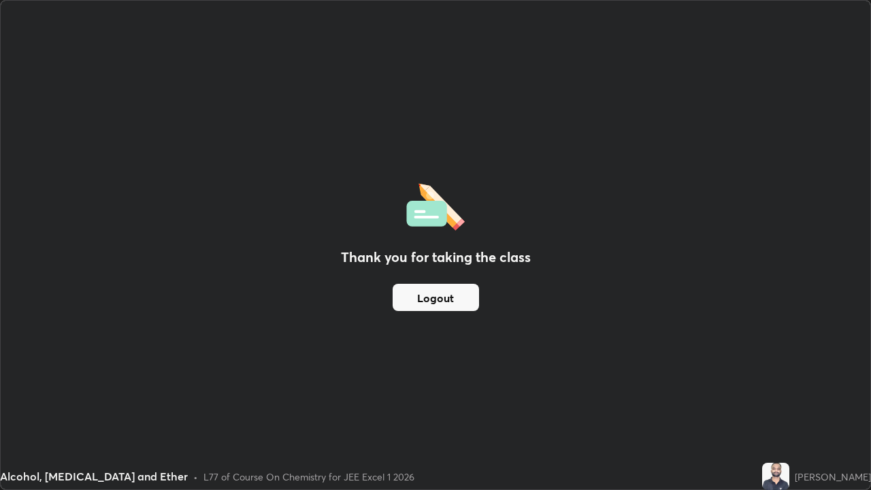
click at [450, 301] on button "Logout" at bounding box center [436, 297] width 86 height 27
click at [452, 299] on button "Logout" at bounding box center [436, 297] width 86 height 27
click at [457, 300] on button "Logout" at bounding box center [436, 297] width 86 height 27
click at [460, 292] on button "Logout" at bounding box center [436, 297] width 86 height 27
click at [455, 299] on button "Logout" at bounding box center [436, 297] width 86 height 27
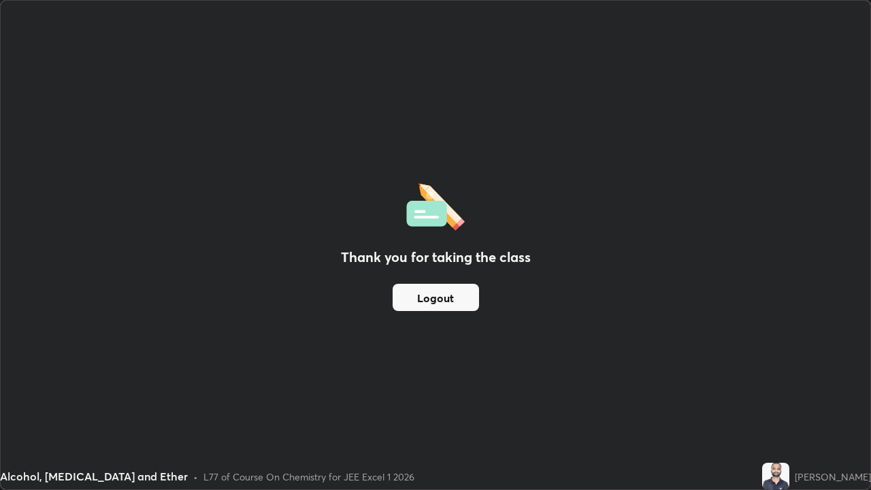
click at [456, 296] on button "Logout" at bounding box center [436, 297] width 86 height 27
click at [456, 300] on button "Logout" at bounding box center [436, 297] width 86 height 27
click at [457, 298] on button "Logout" at bounding box center [436, 297] width 86 height 27
click at [604, 374] on div "Alcohol, [MEDICAL_DATA] and Ether • L77 of Course On Chemistry for JEE Excel 1 …" at bounding box center [378, 476] width 757 height 27
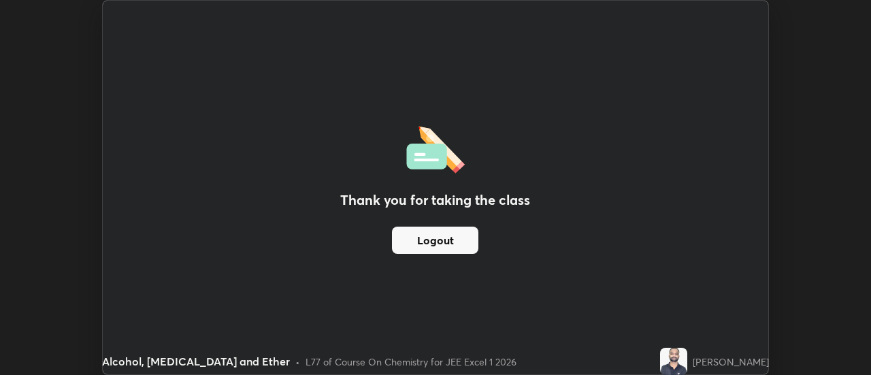
scroll to position [67674, 67178]
